Goal: Task Accomplishment & Management: Manage account settings

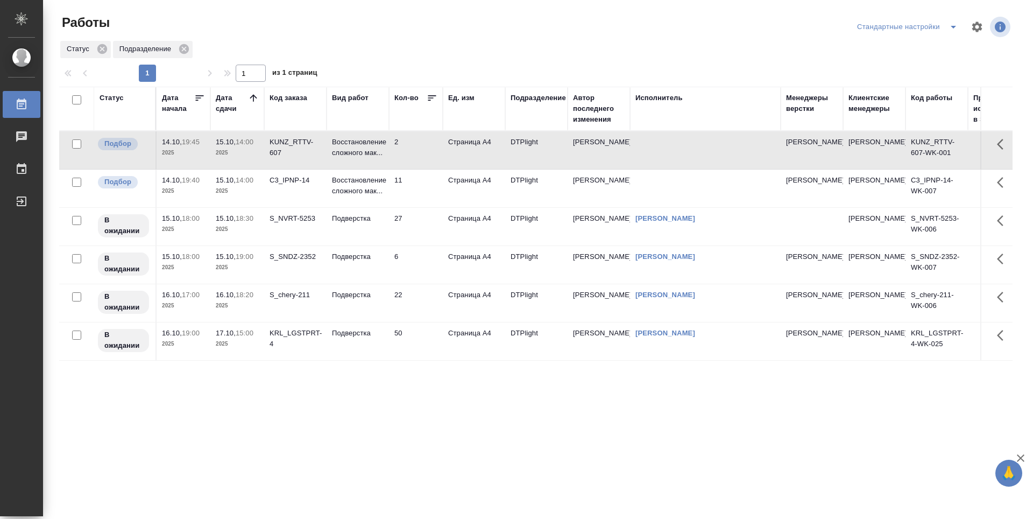
click at [358, 419] on div "Статус Дата начала Дата сдачи Код заказа Вид работ Кол-во Ед. изм Подразделение…" at bounding box center [535, 280] width 953 height 387
click at [251, 97] on icon at bounding box center [253, 97] width 7 height 7
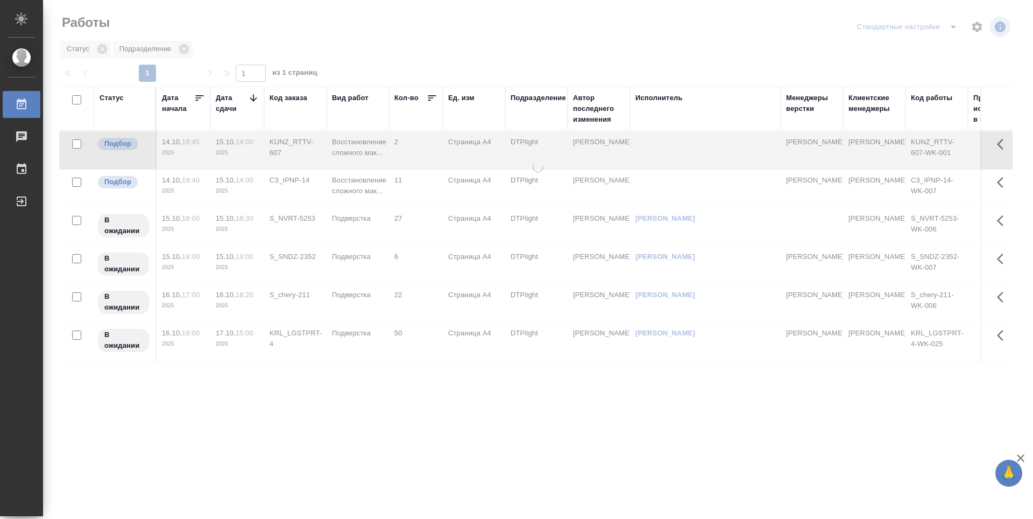
click at [251, 97] on icon at bounding box center [253, 98] width 11 height 11
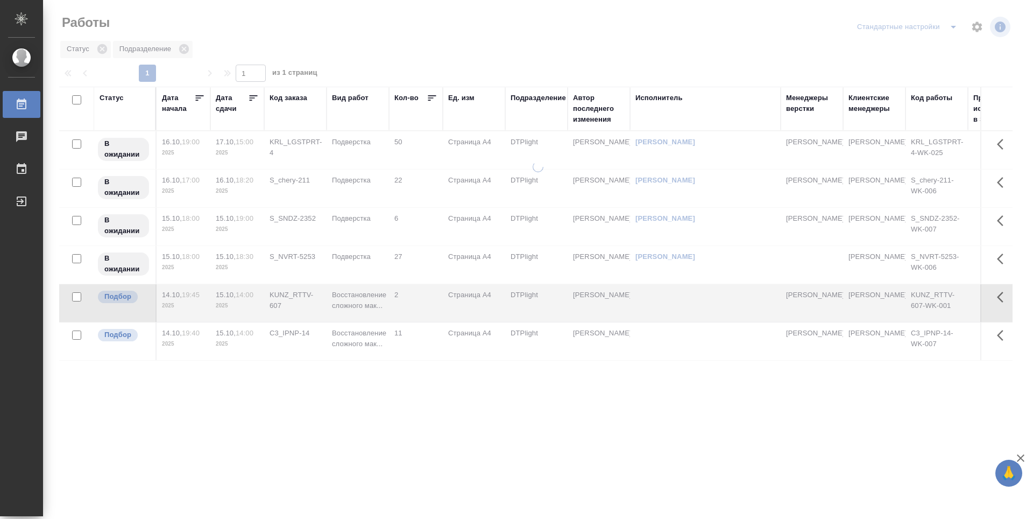
click at [251, 97] on icon at bounding box center [253, 98] width 11 height 11
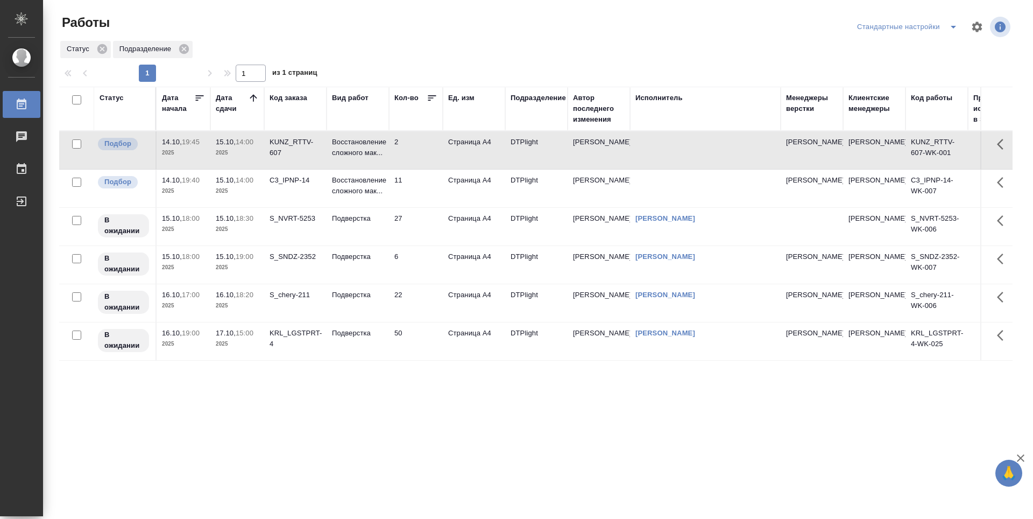
click at [258, 394] on div "Статус Дата начала Дата сдачи Код заказа Вид работ Кол-во Ед. изм Подразделение…" at bounding box center [535, 280] width 953 height 387
click at [345, 222] on p "Подверстка" at bounding box center [358, 218] width 52 height 11
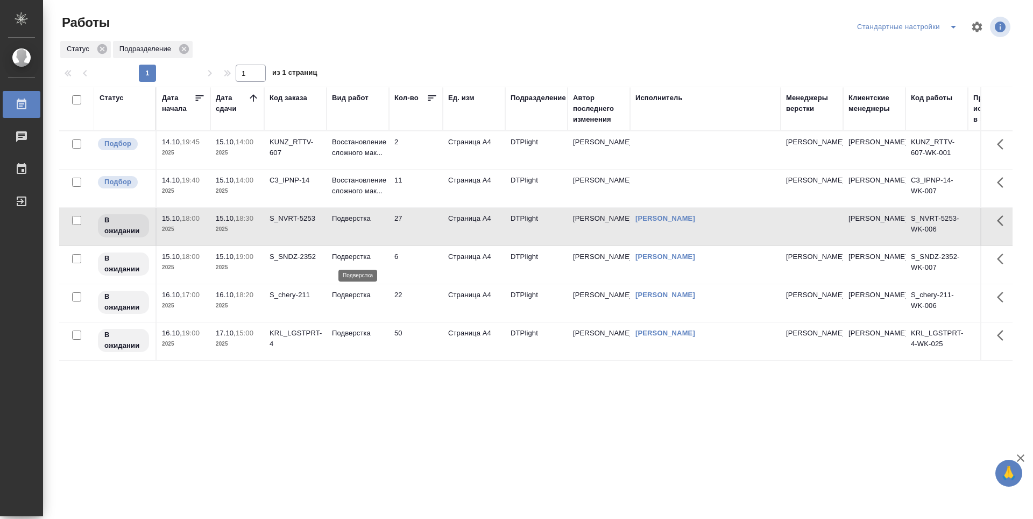
click at [353, 254] on p "Подверстка" at bounding box center [358, 256] width 52 height 11
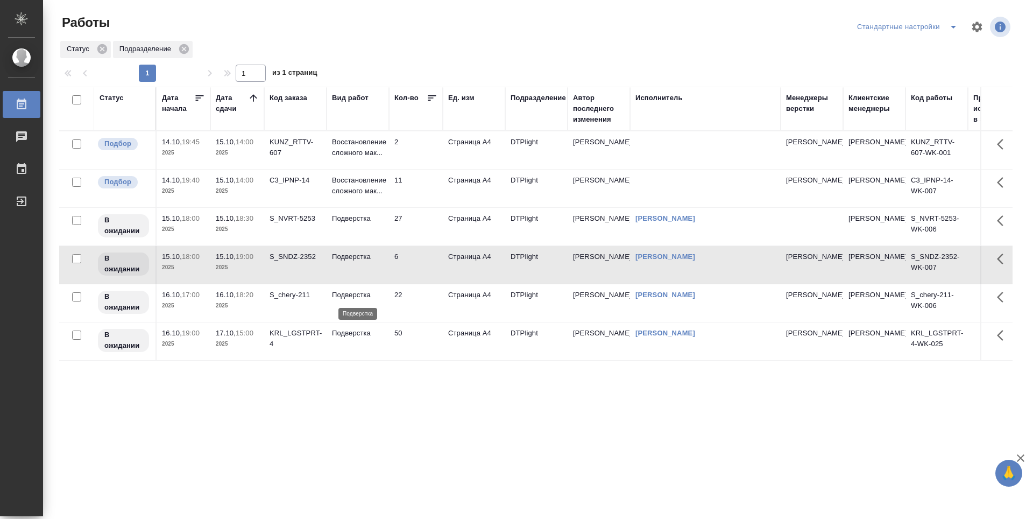
click at [347, 298] on p "Подверстка" at bounding box center [358, 294] width 52 height 11
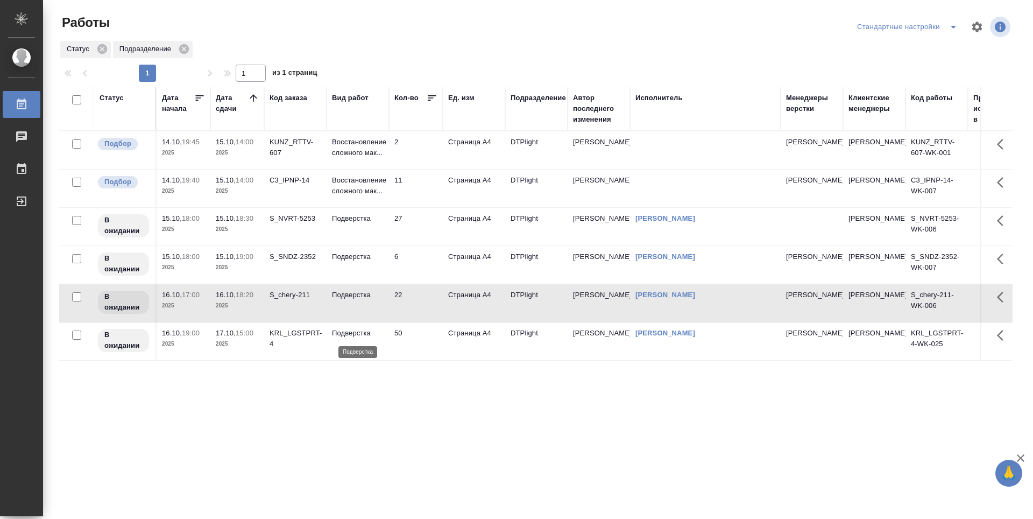
click at [347, 337] on p "Подверстка" at bounding box center [358, 333] width 52 height 11
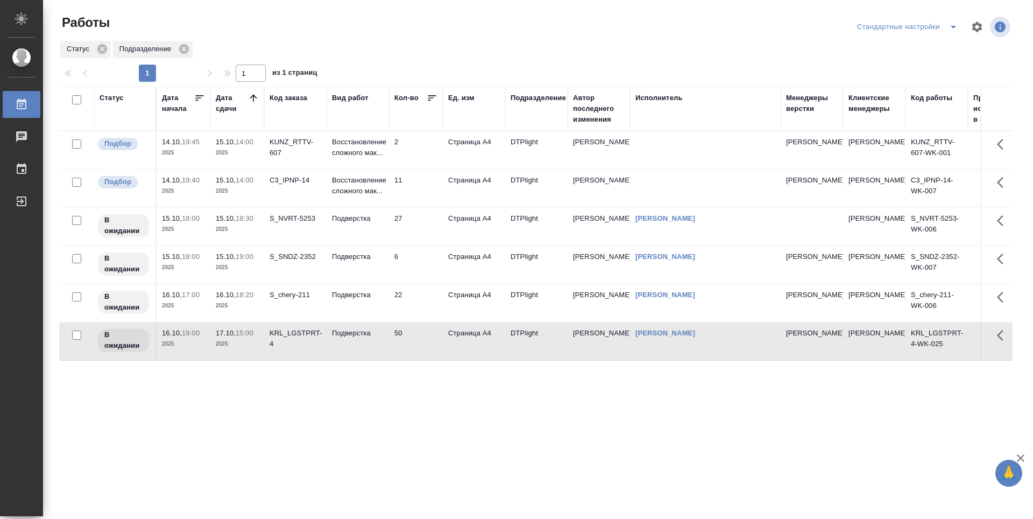
click at [350, 390] on div "Статус Дата начала Дата сдачи Код заказа Вид работ Кол-во Ед. изм Подразделение…" at bounding box center [535, 280] width 953 height 387
click at [245, 425] on div "Статус Дата начала Дата сдачи Код заказа Вид работ Кол-во Ед. изм Подразделение…" at bounding box center [535, 280] width 953 height 387
